Goal: Information Seeking & Learning: Check status

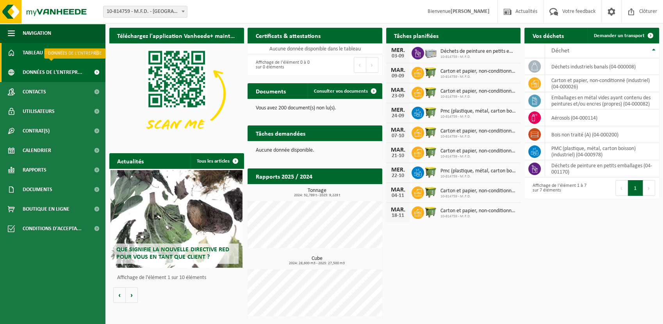
click at [45, 73] on span "Données de l'entrepr..." at bounding box center [53, 73] width 60 height 20
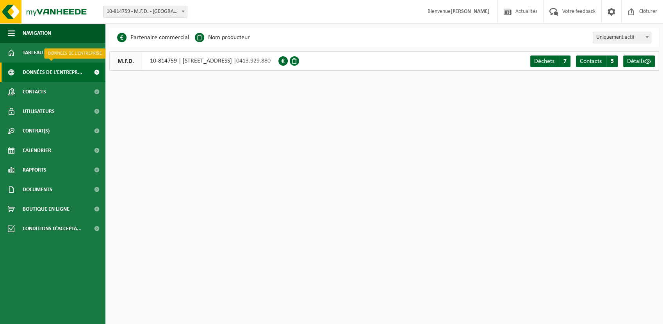
click at [96, 73] on span at bounding box center [97, 73] width 18 height 20
click at [239, 63] on div "M.F.D. 10-814759 | [STREET_ADDRESS] | 0413.929.880" at bounding box center [193, 61] width 169 height 20
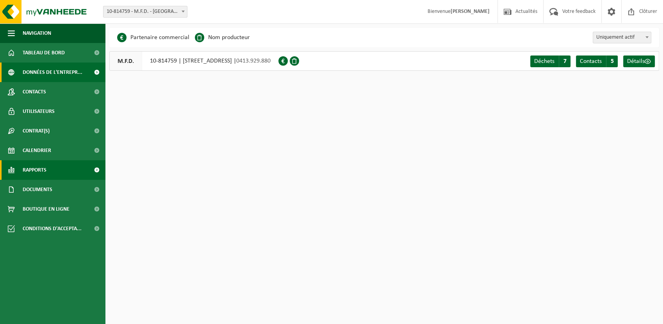
click at [50, 172] on link "Rapports" at bounding box center [52, 170] width 105 height 20
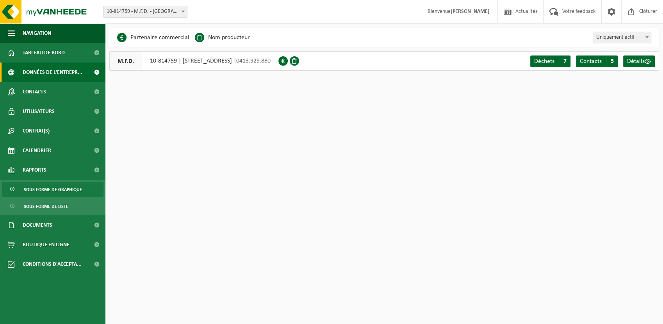
click at [50, 191] on span "Sous forme de graphique" at bounding box center [53, 189] width 58 height 15
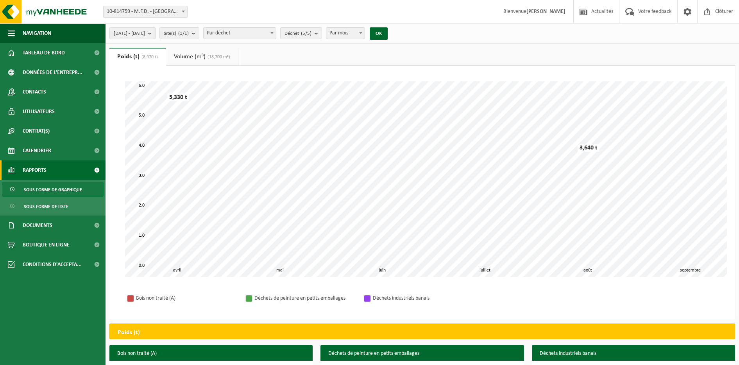
click at [155, 36] on b "submit" at bounding box center [151, 33] width 7 height 11
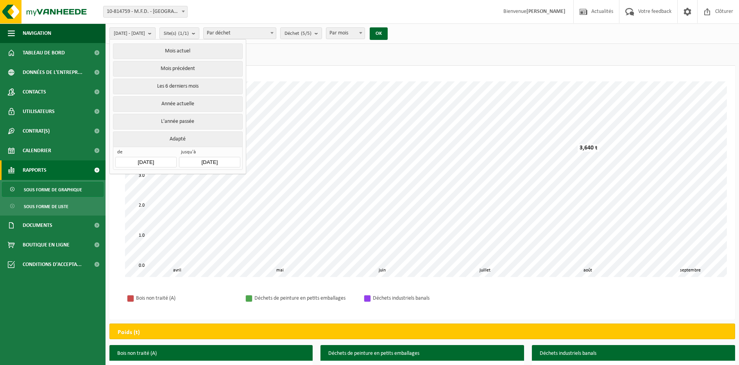
click at [163, 161] on input "[DATE]" at bounding box center [145, 162] width 61 height 11
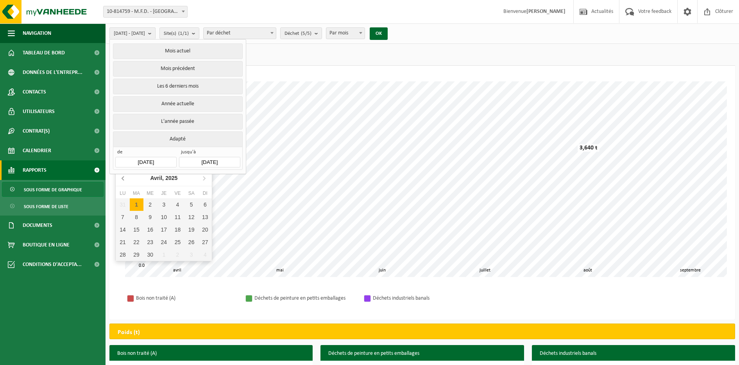
click at [124, 178] on icon at bounding box center [123, 178] width 13 height 13
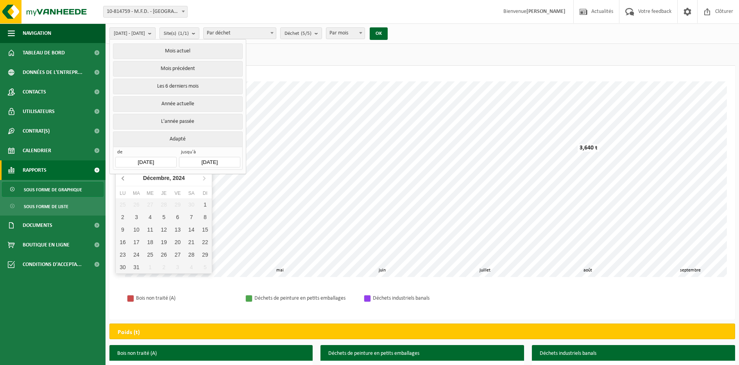
click at [124, 178] on icon at bounding box center [123, 178] width 13 height 13
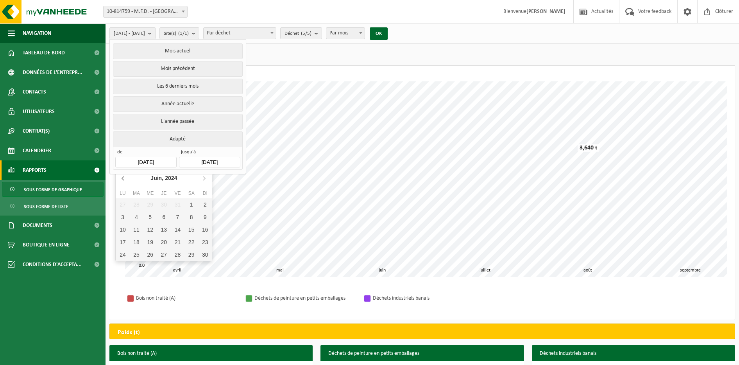
click at [124, 178] on icon at bounding box center [123, 178] width 13 height 13
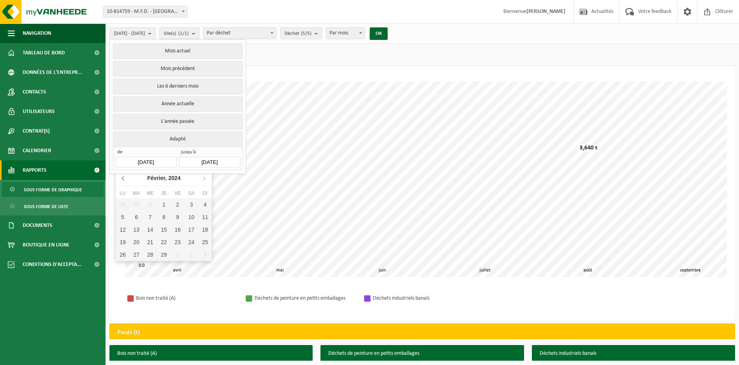
click at [124, 178] on icon at bounding box center [123, 178] width 13 height 13
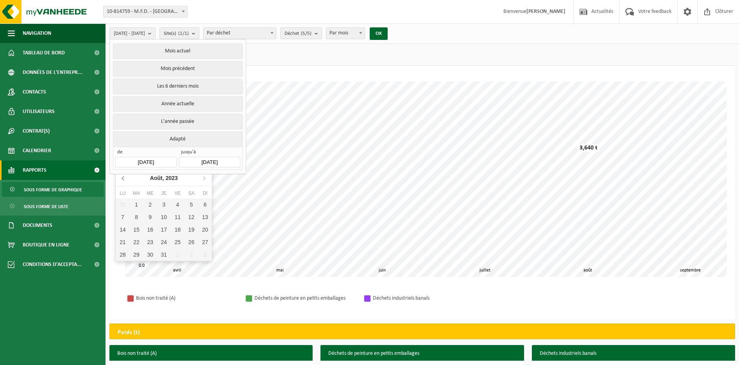
click at [124, 178] on icon at bounding box center [123, 178] width 13 height 13
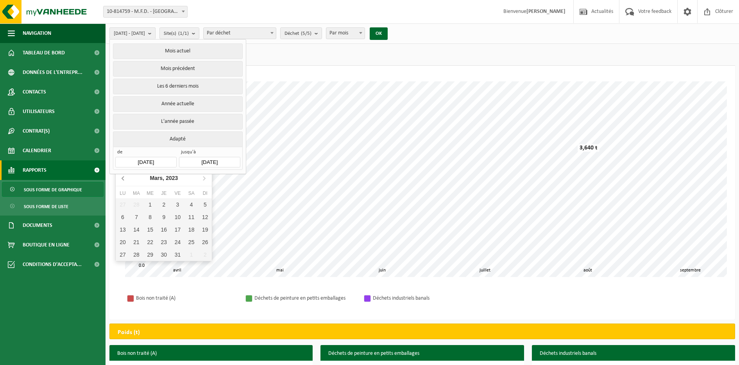
click at [124, 178] on icon at bounding box center [123, 178] width 13 height 13
click at [123, 177] on icon at bounding box center [123, 178] width 2 height 4
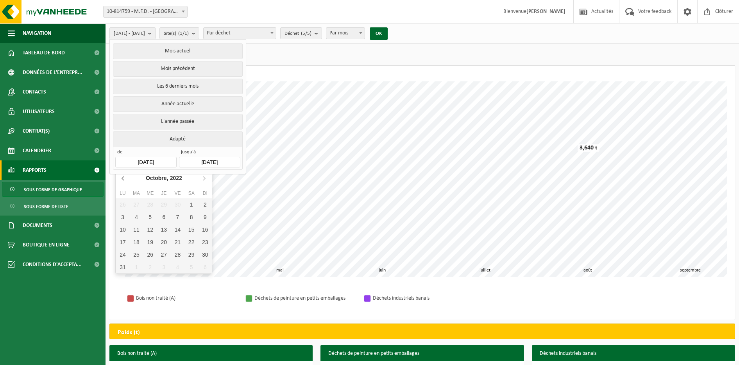
click at [123, 177] on icon at bounding box center [123, 178] width 2 height 4
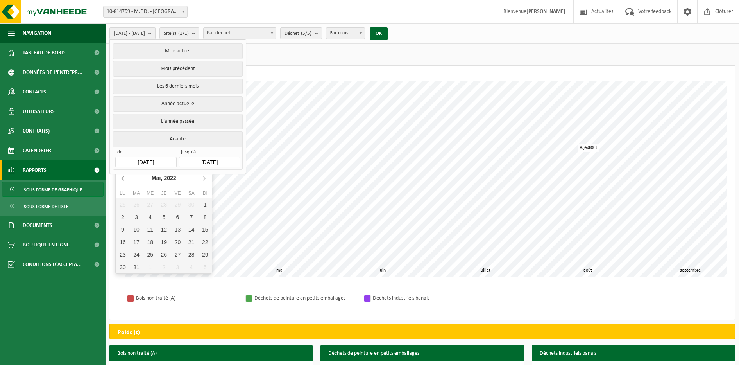
click at [123, 177] on icon at bounding box center [123, 178] width 2 height 4
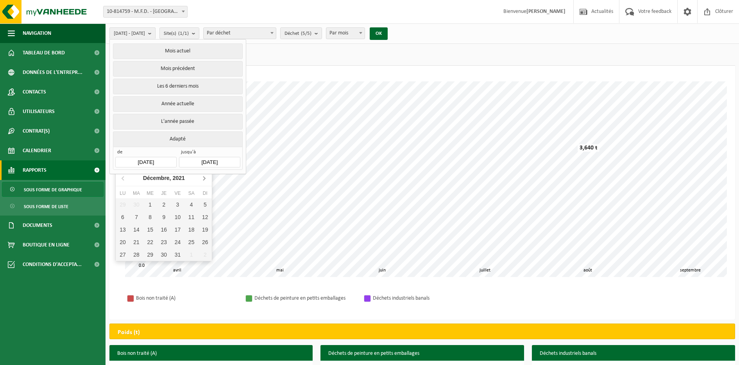
click at [204, 179] on icon at bounding box center [204, 178] width 2 height 4
click at [191, 204] on div "1" at bounding box center [191, 204] width 14 height 13
type input "[DATE]"
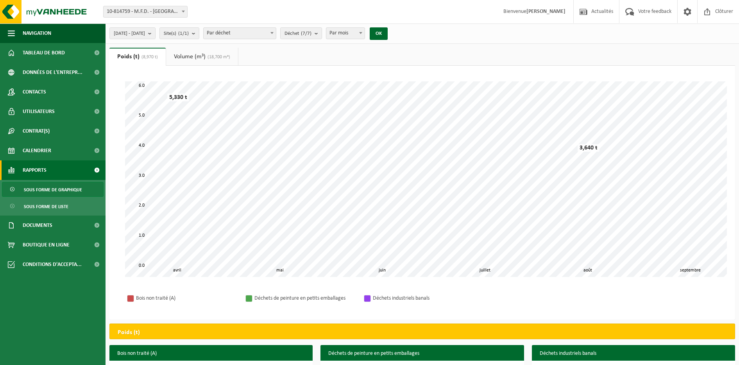
click at [191, 55] on link "Volume (m³) (18,700 m³)" at bounding box center [202, 57] width 72 height 18
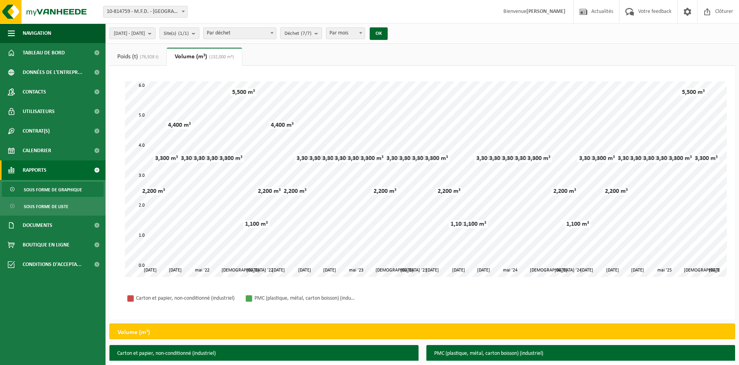
click at [139, 54] on link "Poids (t) (76,928 t)" at bounding box center [137, 57] width 57 height 18
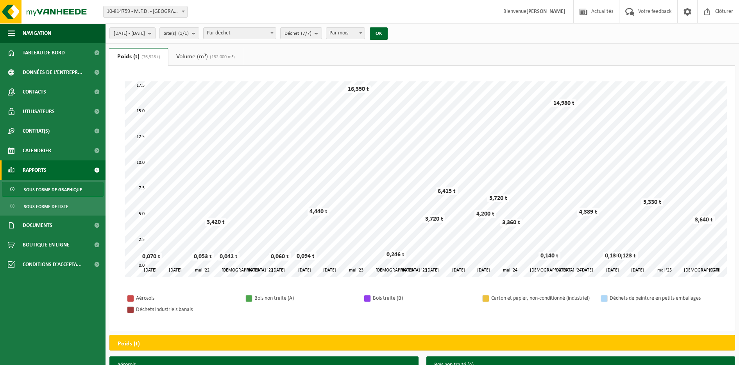
click at [202, 58] on link "Volume (m³) (132,000 m³)" at bounding box center [205, 57] width 74 height 18
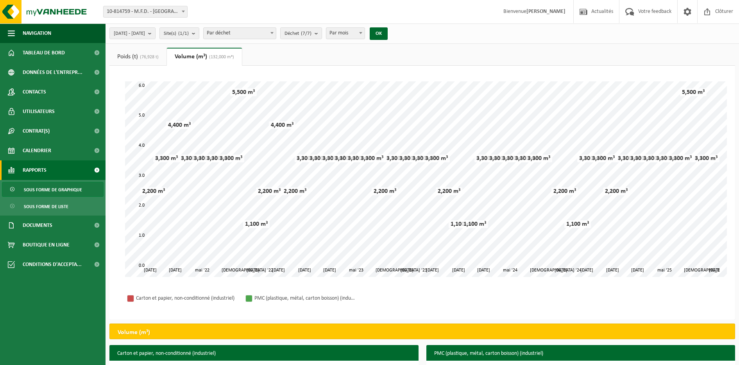
click at [147, 55] on span "(76,928 t)" at bounding box center [148, 57] width 21 height 5
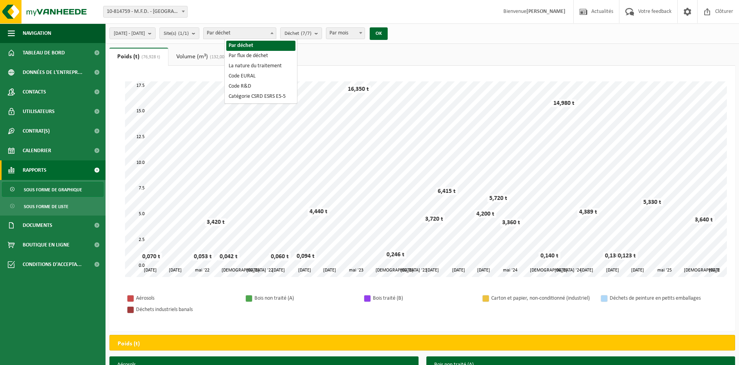
click at [276, 33] on span "Par déchet" at bounding box center [240, 33] width 72 height 11
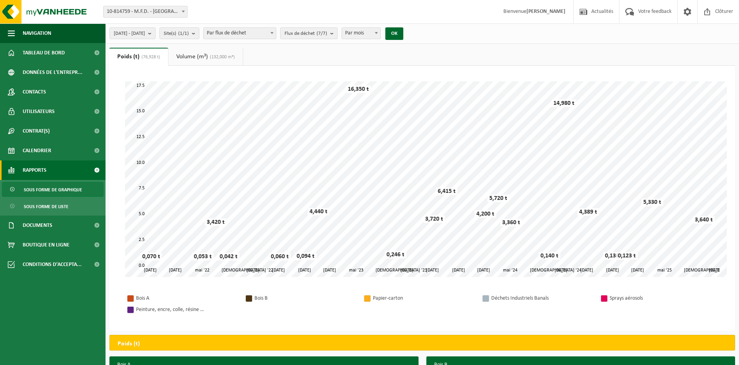
click at [276, 32] on span "Par flux de déchet" at bounding box center [240, 33] width 72 height 11
select select "1"
click at [322, 32] on b "submit" at bounding box center [318, 33] width 7 height 11
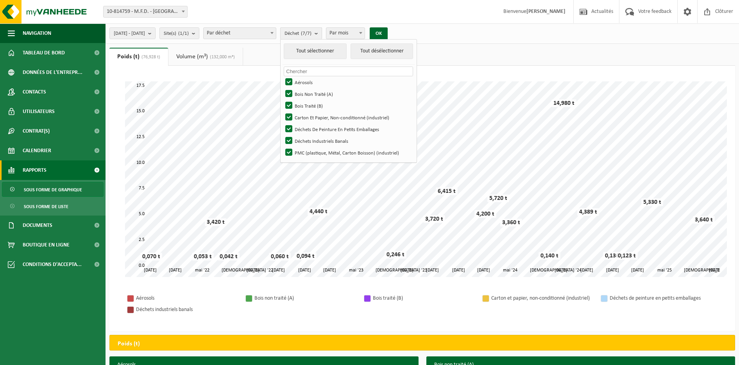
click at [322, 32] on b "submit" at bounding box center [318, 33] width 7 height 11
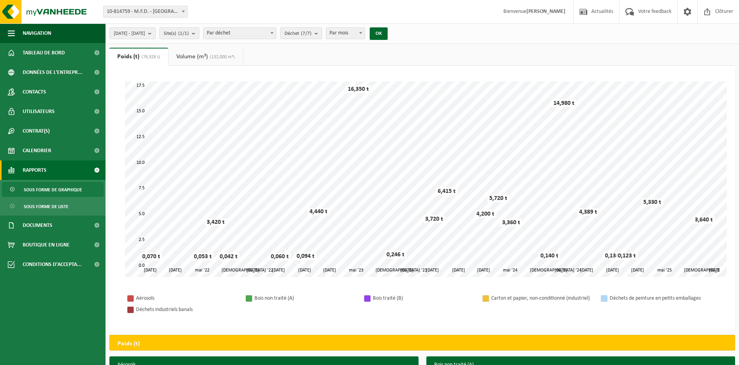
click at [365, 31] on span "Par mois" at bounding box center [345, 33] width 38 height 11
click at [413, 54] on ul "Poids (t) (76,928 t) Volume (m³) (132,000 m³)" at bounding box center [422, 57] width 626 height 18
click at [199, 33] on b "submit" at bounding box center [195, 33] width 7 height 11
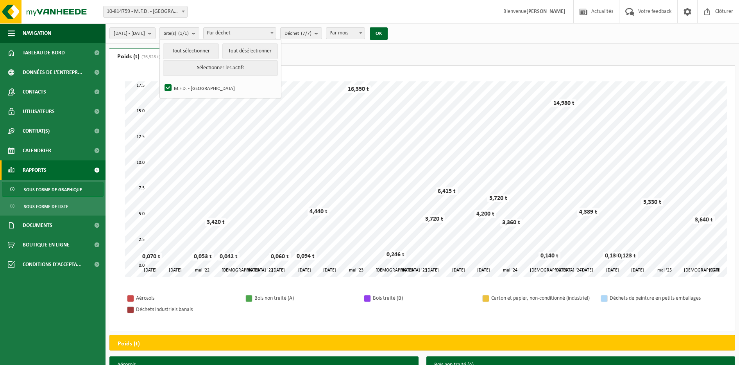
click at [199, 33] on b "submit" at bounding box center [195, 33] width 7 height 11
click at [145, 34] on span "[DATE] - [DATE]" at bounding box center [129, 34] width 31 height 12
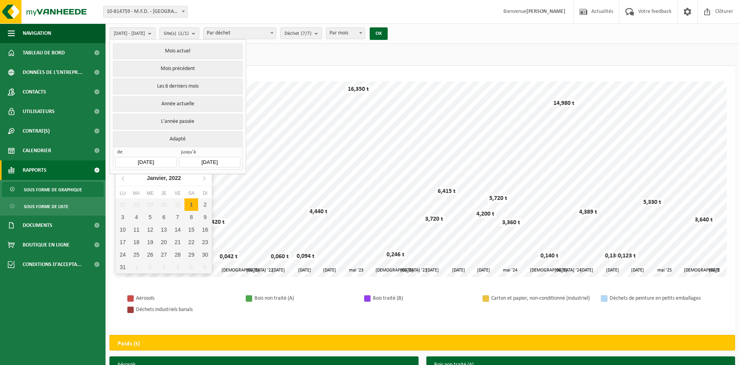
click at [161, 159] on input "[DATE]" at bounding box center [145, 162] width 61 height 11
click at [124, 179] on icon at bounding box center [123, 178] width 13 height 13
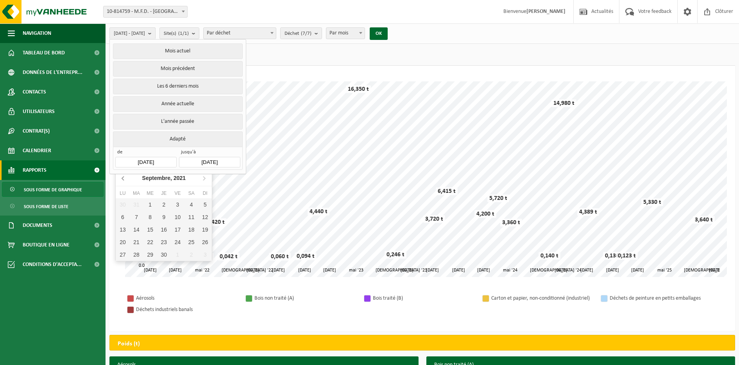
click at [124, 179] on icon at bounding box center [123, 178] width 13 height 13
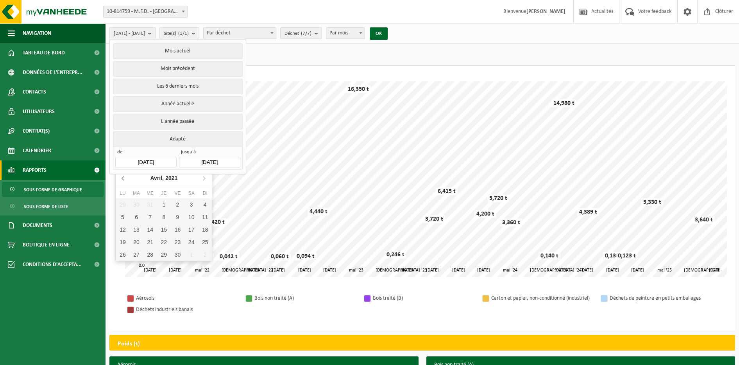
click at [124, 179] on icon at bounding box center [123, 178] width 13 height 13
click at [122, 179] on icon at bounding box center [123, 178] width 13 height 13
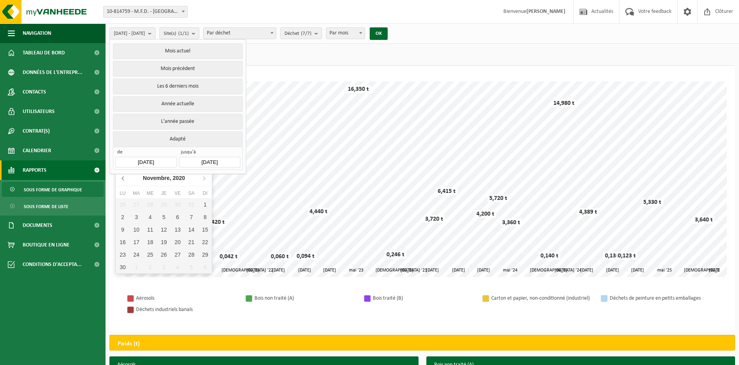
click at [122, 179] on icon at bounding box center [123, 178] width 13 height 13
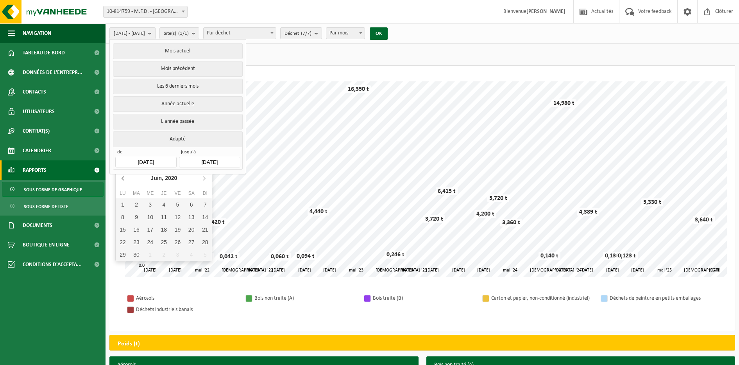
click at [122, 179] on icon at bounding box center [123, 178] width 13 height 13
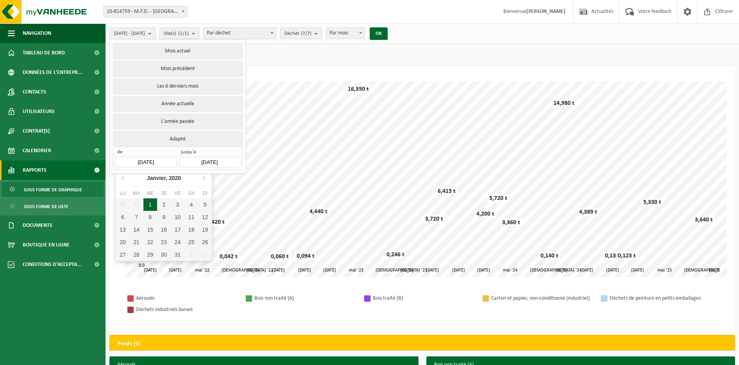
click at [151, 206] on div "1" at bounding box center [150, 204] width 14 height 13
type input "[DATE]"
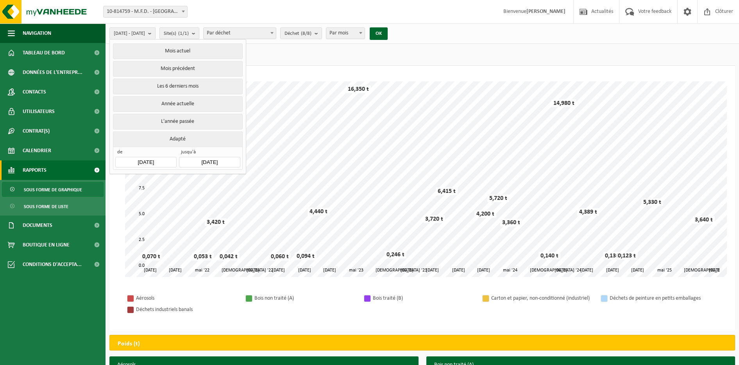
click at [365, 34] on span "Par mois" at bounding box center [345, 33] width 38 height 11
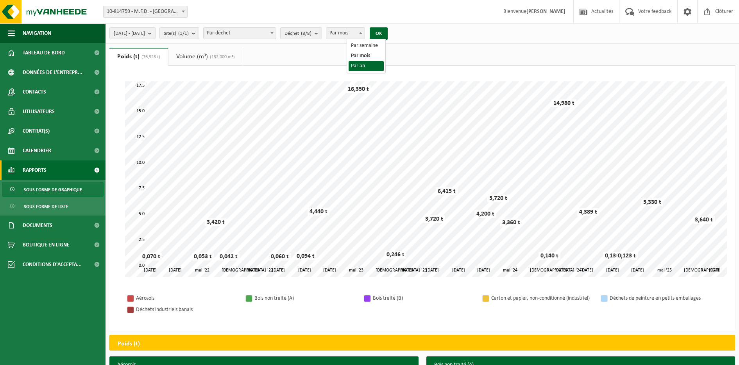
select select "3"
click at [388, 35] on button "OK" at bounding box center [379, 33] width 18 height 13
